Goal: Task Accomplishment & Management: Use online tool/utility

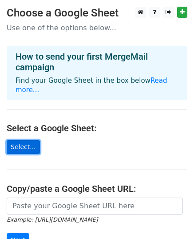
click at [21, 141] on link "Select..." at bounding box center [23, 147] width 33 height 14
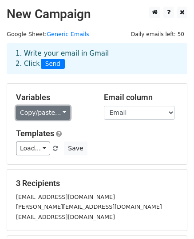
click at [57, 115] on link "Copy/paste..." at bounding box center [43, 113] width 54 height 14
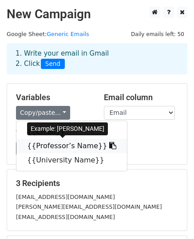
click at [109, 147] on icon at bounding box center [112, 145] width 7 height 7
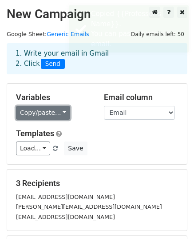
click at [44, 114] on link "Copy/paste..." at bounding box center [43, 113] width 54 height 14
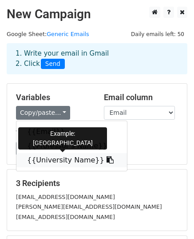
click at [107, 159] on icon at bounding box center [110, 159] width 7 height 7
